Goal: Check status: Check status

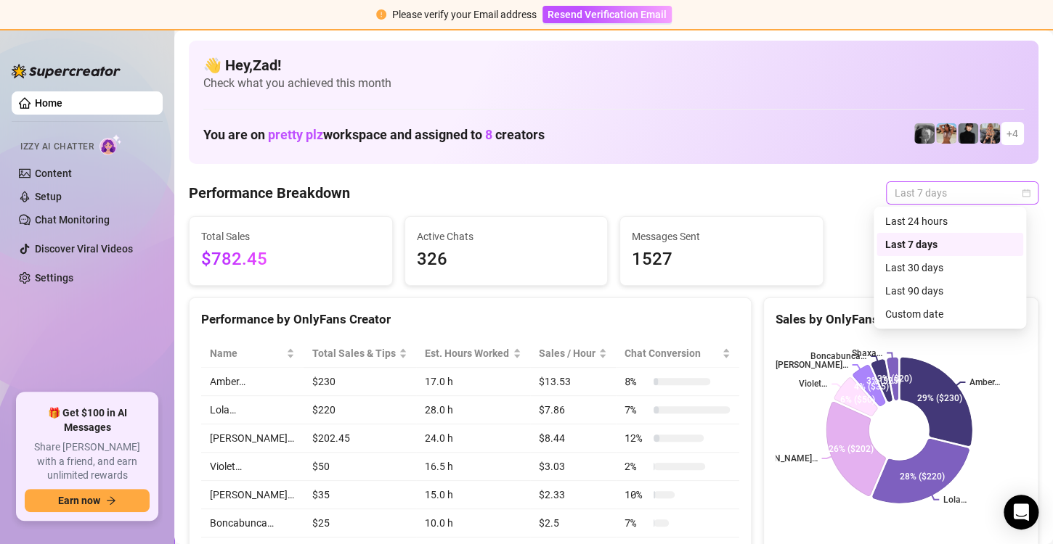
click at [922, 192] on span "Last 7 days" at bounding box center [961, 193] width 135 height 22
click at [902, 311] on div "Custom date" at bounding box center [949, 314] width 129 height 16
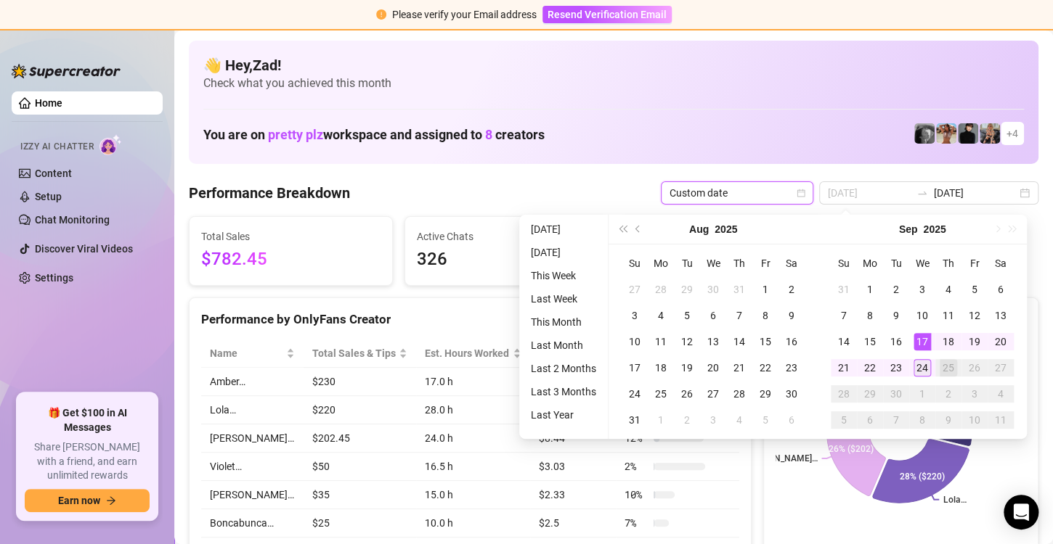
type input "[DATE]"
click at [917, 359] on div "24" at bounding box center [921, 367] width 17 height 17
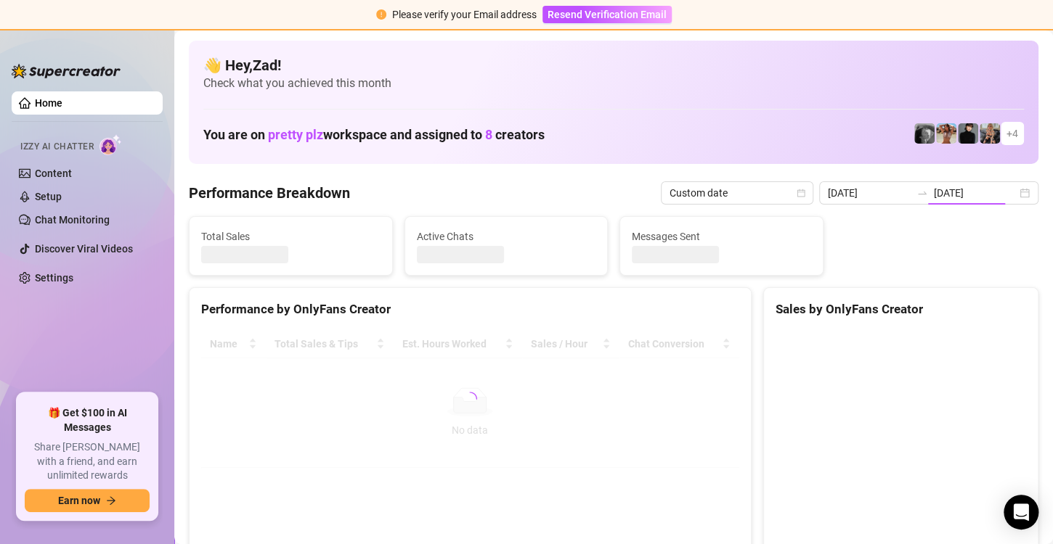
type input "[DATE]"
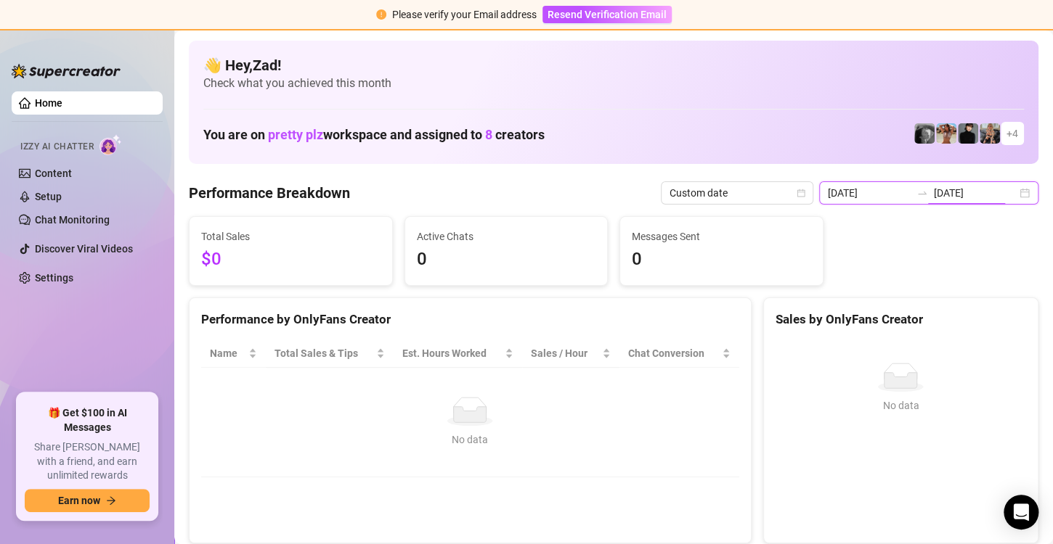
click at [963, 200] on input "[DATE]" at bounding box center [975, 193] width 83 height 16
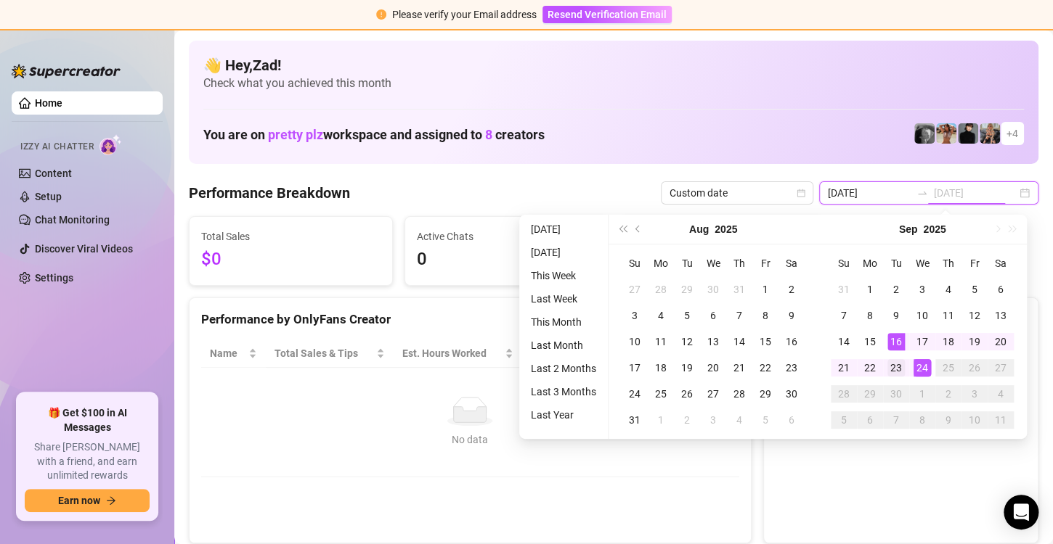
type input "[DATE]"
click at [887, 361] on div "23" at bounding box center [895, 367] width 17 height 17
type input "[DATE]"
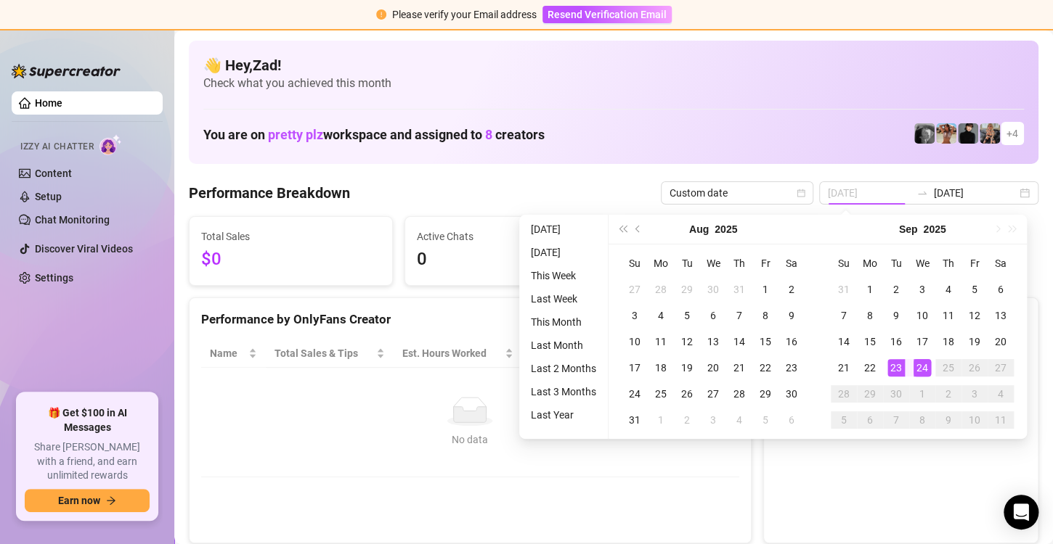
type input "[DATE]"
